Goal: Navigation & Orientation: Understand site structure

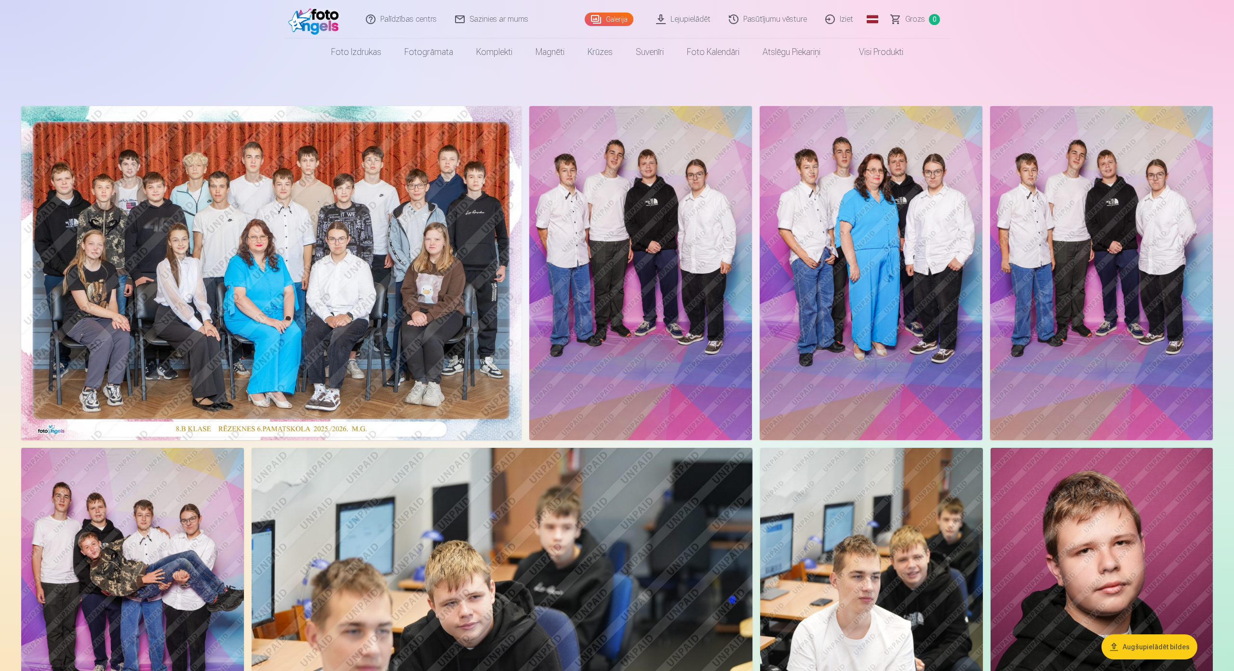
click at [326, 16] on img at bounding box center [315, 19] width 55 height 31
click at [464, 19] on link "Sazinies ar mums" at bounding box center [492, 19] width 92 height 39
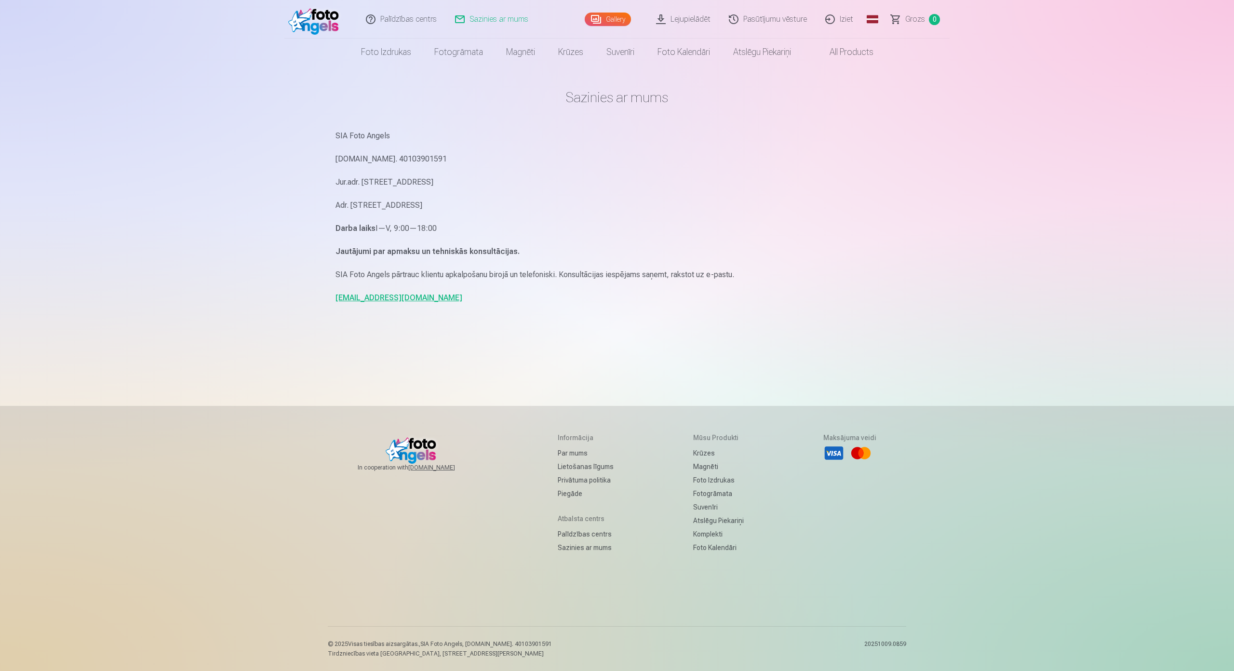
click at [866, 48] on link "All products" at bounding box center [844, 52] width 82 height 27
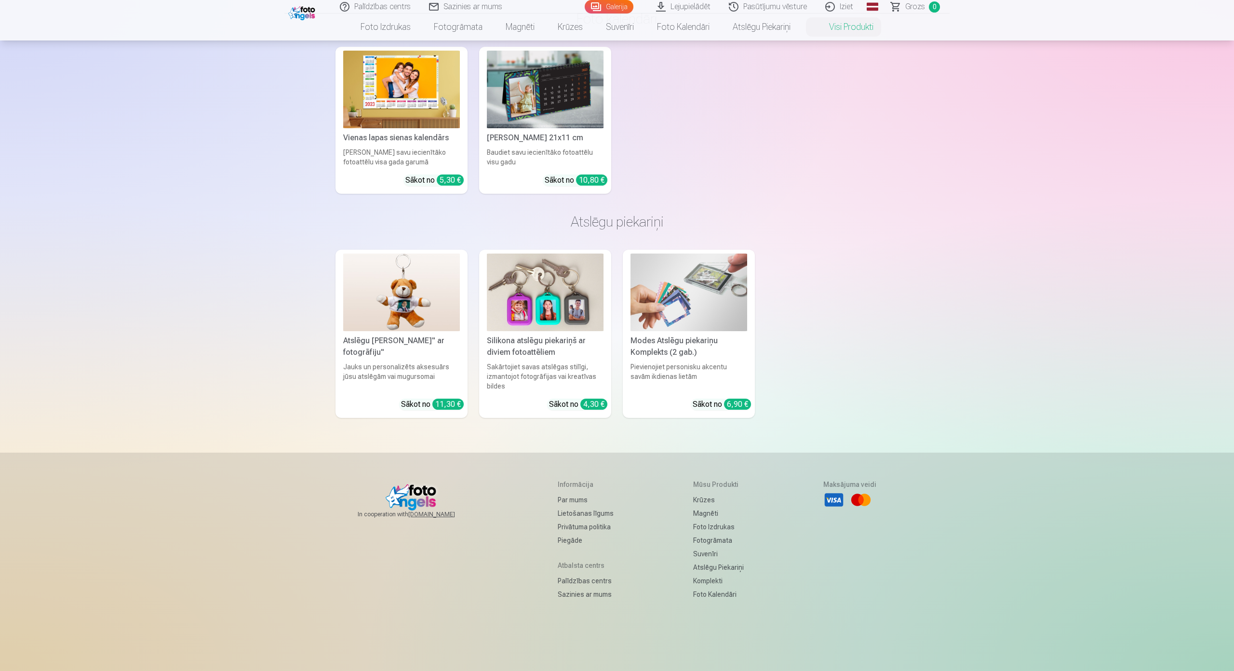
scroll to position [2218, 0]
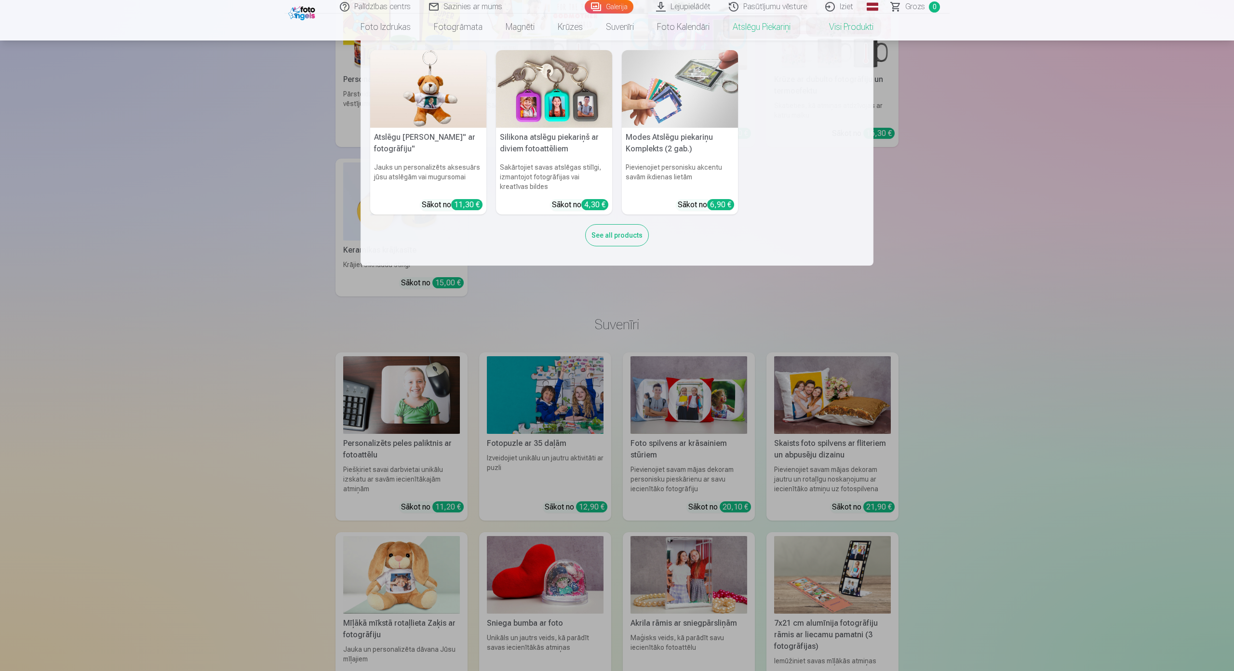
click at [1021, 147] on nav "Atslēgu piekariņš Lācītis" ar fotogrāfiju" Jauks un personalizēts aksesuārs jūs…" at bounding box center [617, 152] width 1234 height 225
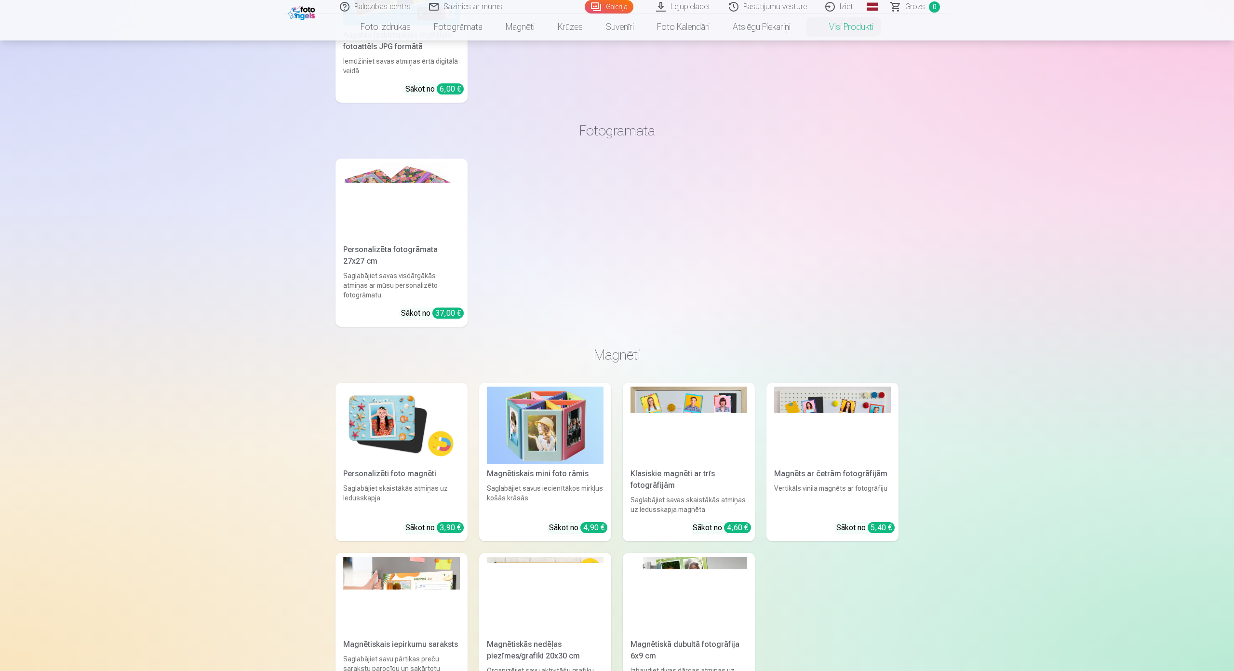
scroll to position [337, 0]
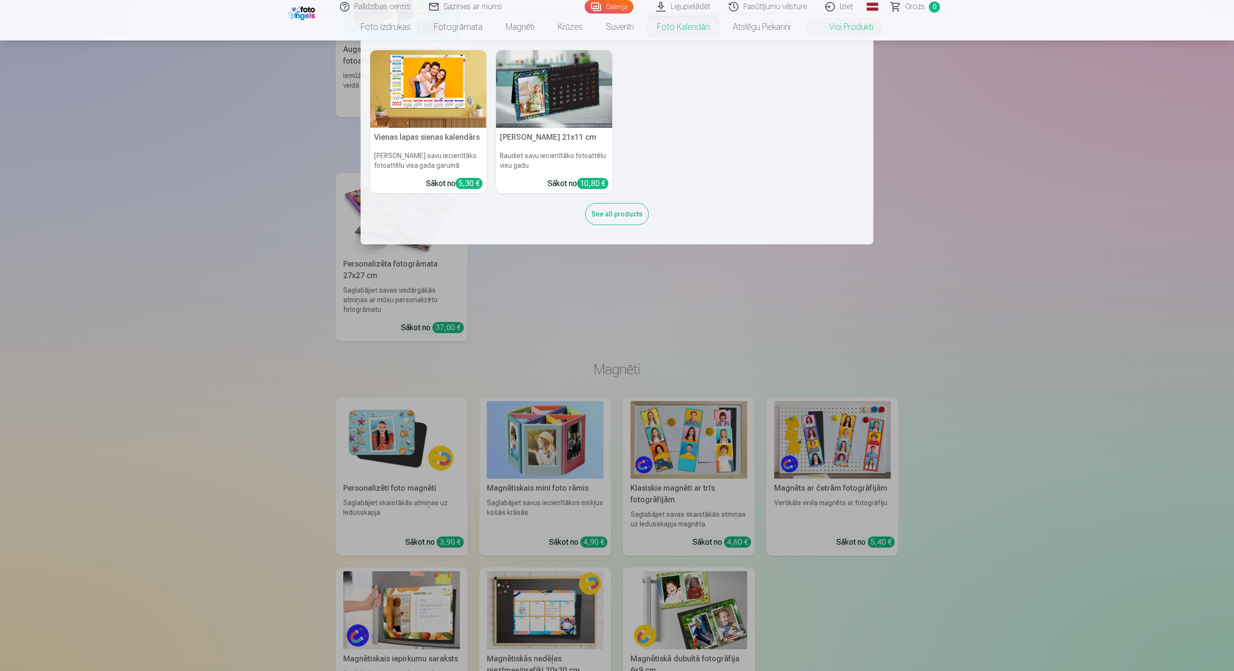
click at [946, 144] on nav "Vienas lapas sienas kalendārs Parādiet savu iecienītāko fotoattēlu visa gada ga…" at bounding box center [617, 142] width 1234 height 204
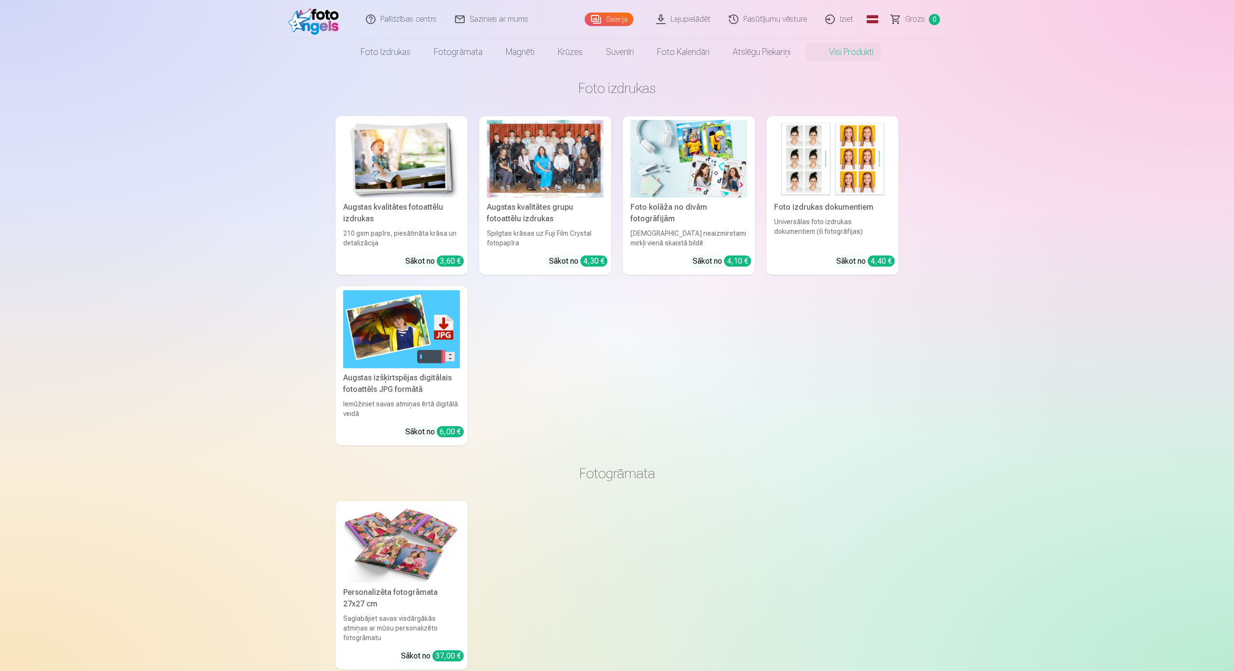
scroll to position [0, 0]
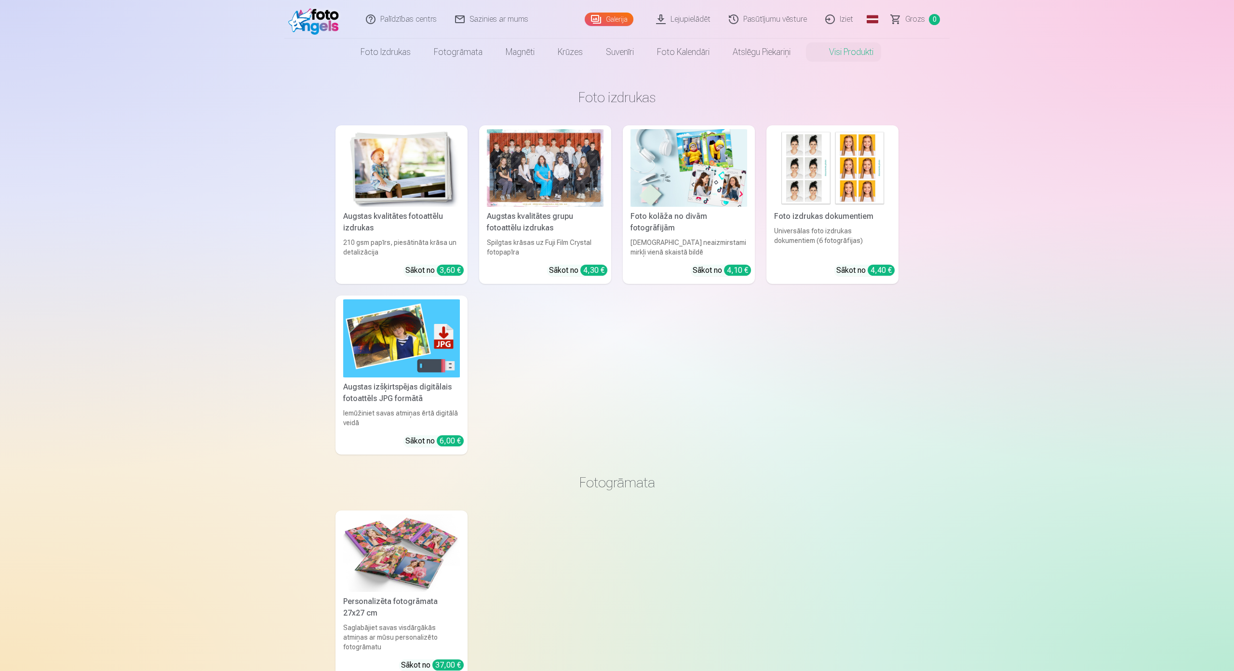
click at [417, 27] on link "Palīdzības centrs" at bounding box center [401, 19] width 89 height 39
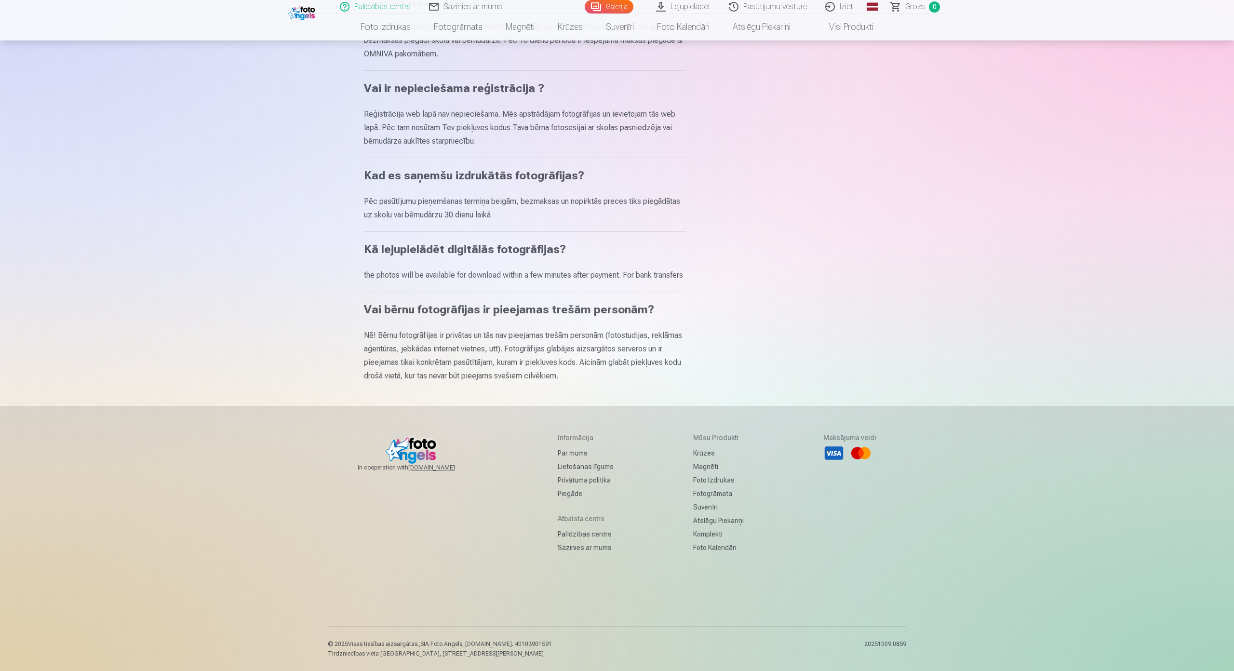
scroll to position [386, 0]
click at [566, 446] on link "Par mums" at bounding box center [586, 452] width 56 height 13
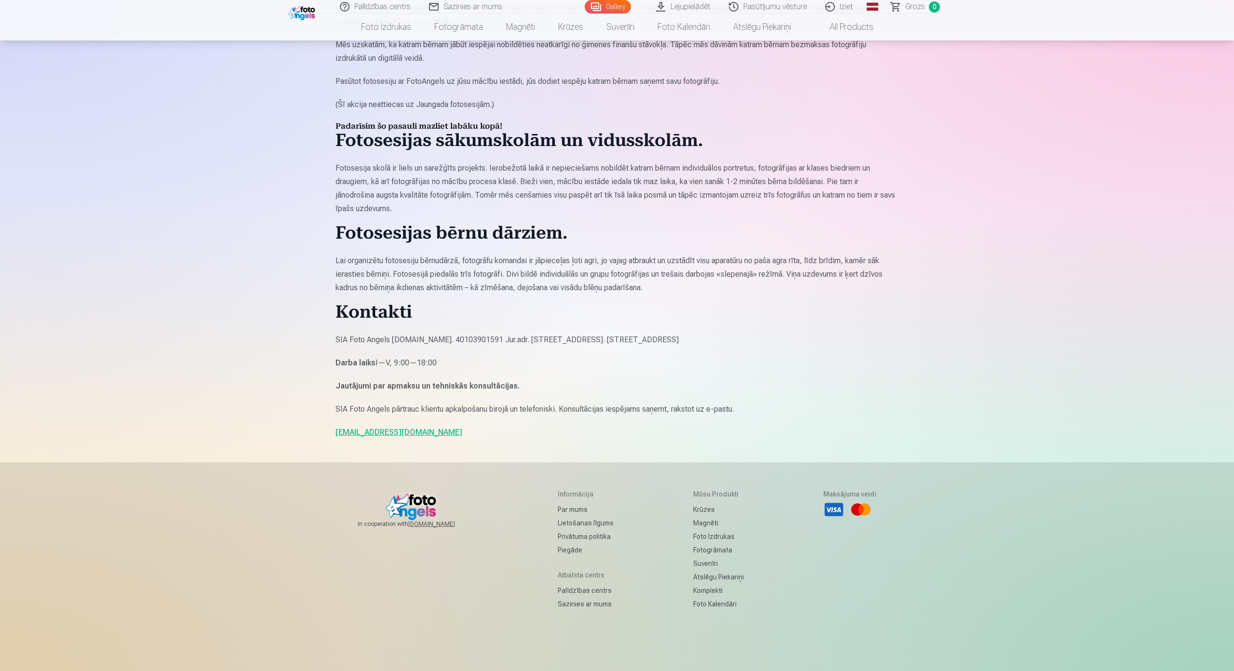
scroll to position [579, 0]
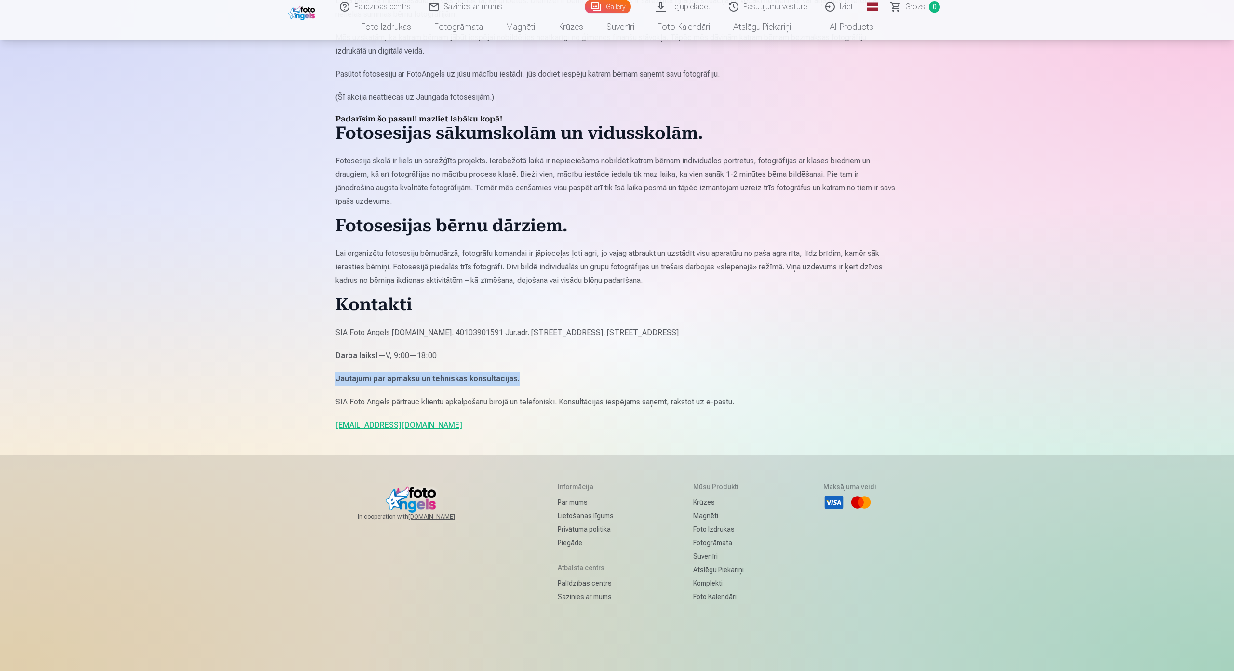
drag, startPoint x: 314, startPoint y: 374, endPoint x: 600, endPoint y: 364, distance: 286.1
click at [600, 364] on div "Palīdzības centrs Sazinies ar mums Gallery Lejupielādēt Pasūtījumu vēsture Izie…" at bounding box center [617, 70] width 1234 height 1299
drag, startPoint x: 598, startPoint y: 366, endPoint x: 590, endPoint y: 367, distance: 8.3
drag, startPoint x: 590, startPoint y: 367, endPoint x: 522, endPoint y: 371, distance: 68.1
